Goal: Task Accomplishment & Management: Use online tool/utility

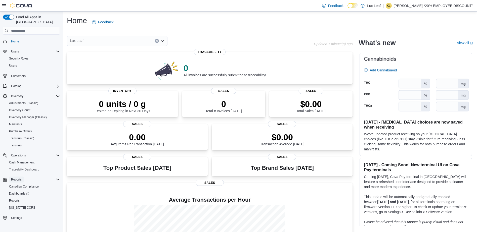
click at [14, 178] on span "Reports" at bounding box center [16, 180] width 11 height 4
click at [15, 178] on span "Reports" at bounding box center [16, 180] width 11 height 4
click at [17, 198] on span "Reports" at bounding box center [14, 201] width 11 height 6
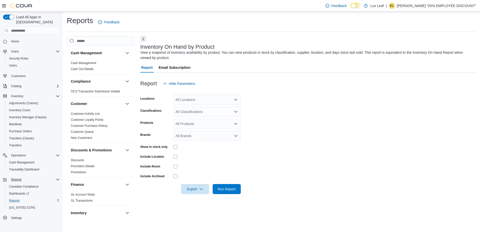
click at [189, 95] on div "All Locations" at bounding box center [207, 100] width 67 height 10
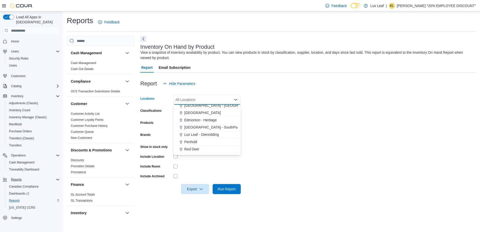
scroll to position [44, 0]
click at [193, 143] on span "Red Deer" at bounding box center [191, 143] width 15 height 5
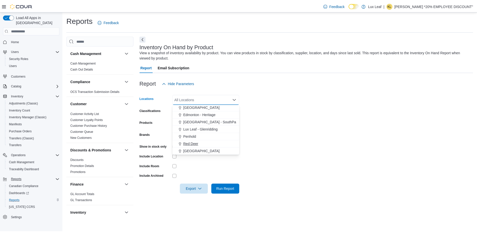
scroll to position [37, 0]
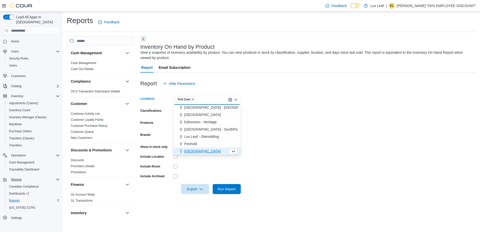
click at [267, 180] on div at bounding box center [308, 182] width 336 height 4
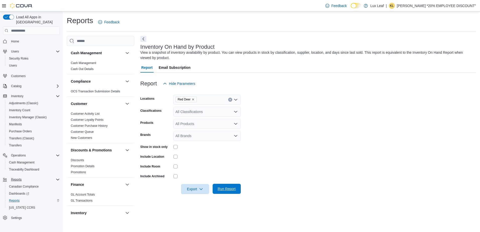
click at [225, 189] on span "Run Report" at bounding box center [227, 188] width 18 height 5
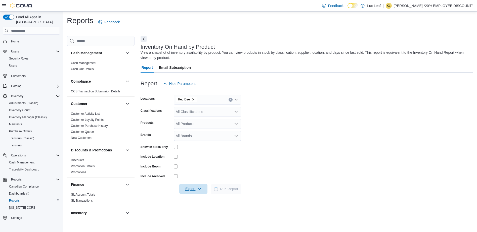
click at [187, 186] on span "Export" at bounding box center [193, 189] width 22 height 10
click at [192, 196] on button "Export to Excel" at bounding box center [194, 199] width 29 height 10
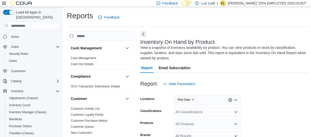
click at [276, 4] on p "Krista Lanz *20% EMPLOYEE DISCOUNT"" at bounding box center [267, 3] width 79 height 6
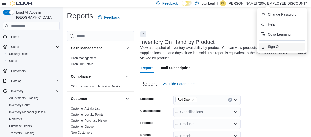
click at [270, 47] on span "Sign Out" at bounding box center [275, 46] width 14 height 5
